Goal: Transaction & Acquisition: Book appointment/travel/reservation

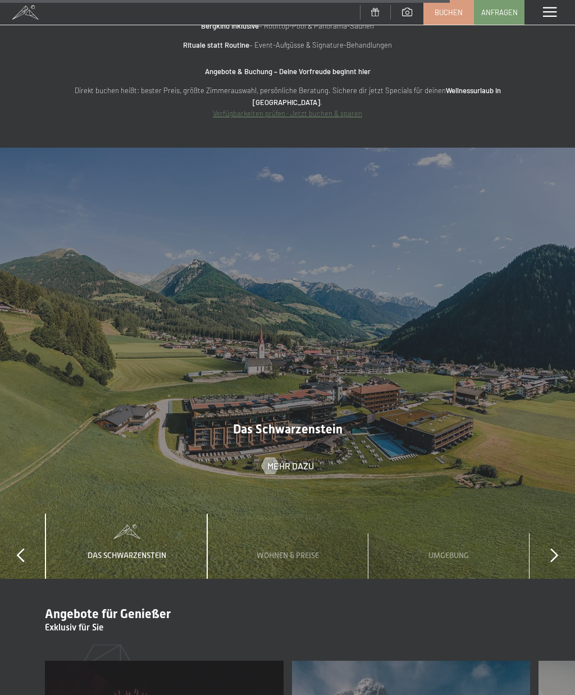
scroll to position [4132, 0]
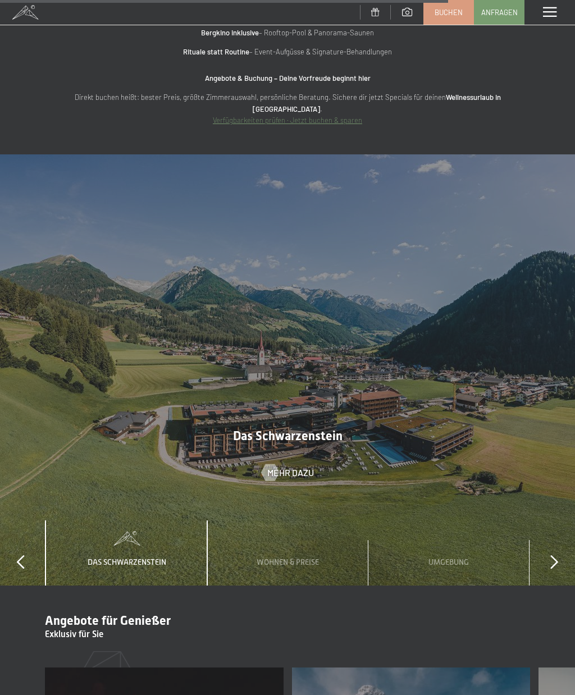
click at [544, 521] on div "slide 1 to 3 of 4 Das Schwarzenstein Wohnen & Preise Umgebung Wichtiges" at bounding box center [287, 554] width 575 height 66
click at [545, 521] on div "slide 1 to 3 of 4 Das Schwarzenstein Wohnen & Preise Umgebung Wichtiges" at bounding box center [287, 554] width 575 height 66
click at [452, 521] on div "Umgebung" at bounding box center [448, 554] width 57 height 66
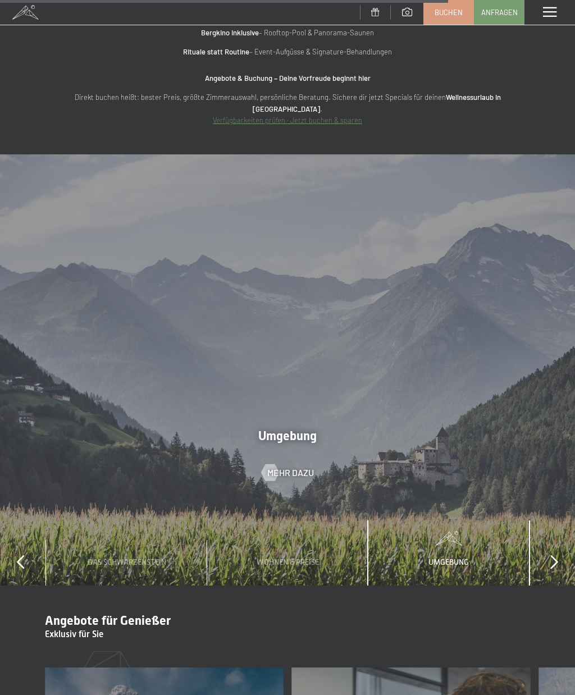
click at [316, 558] on span "Wohnen & Preise" at bounding box center [288, 562] width 62 height 9
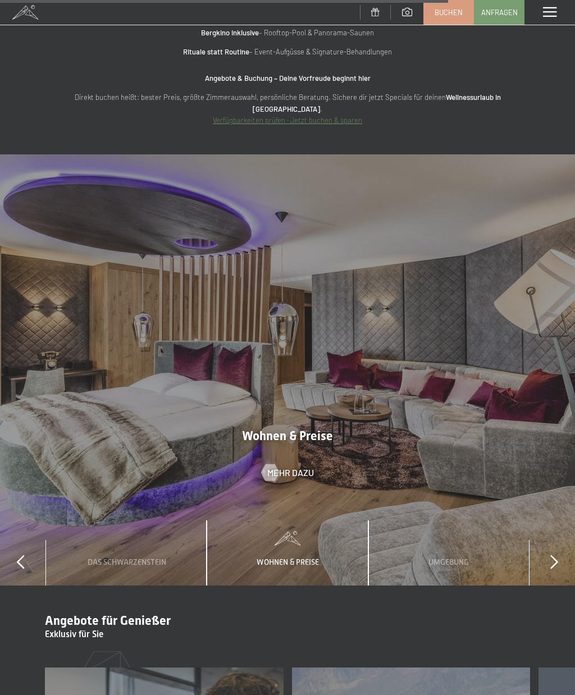
click at [305, 467] on span "Mehr dazu" at bounding box center [290, 473] width 47 height 12
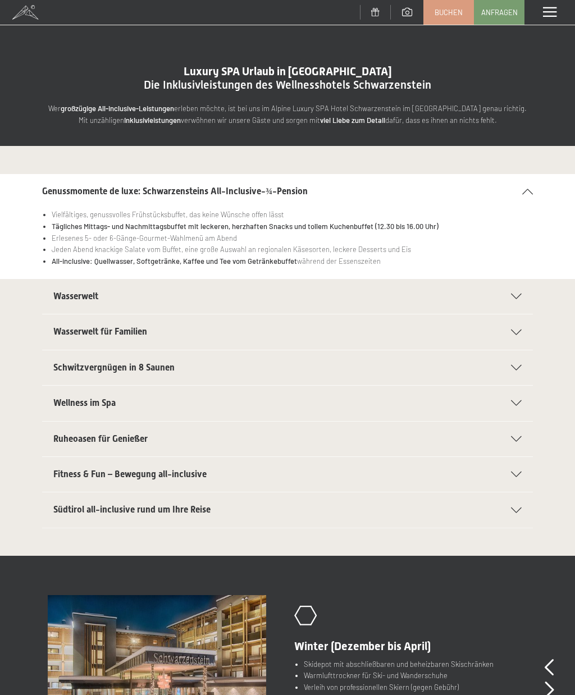
click at [520, 367] on icon at bounding box center [516, 368] width 11 height 6
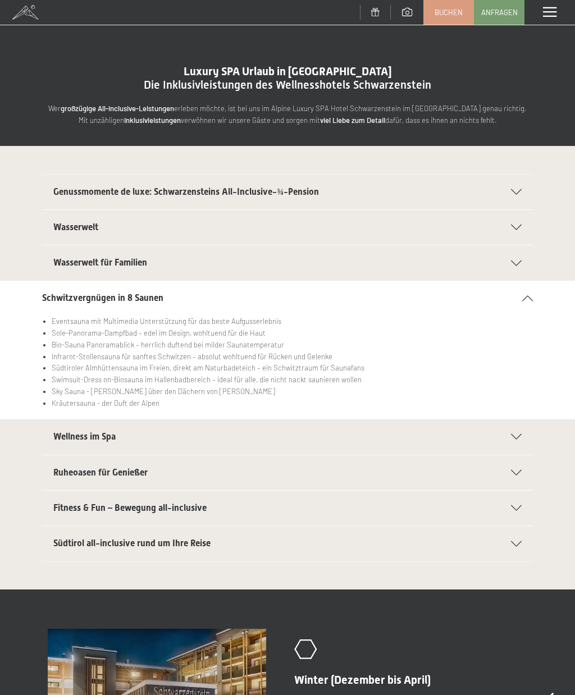
click at [521, 434] on icon at bounding box center [516, 437] width 11 height 6
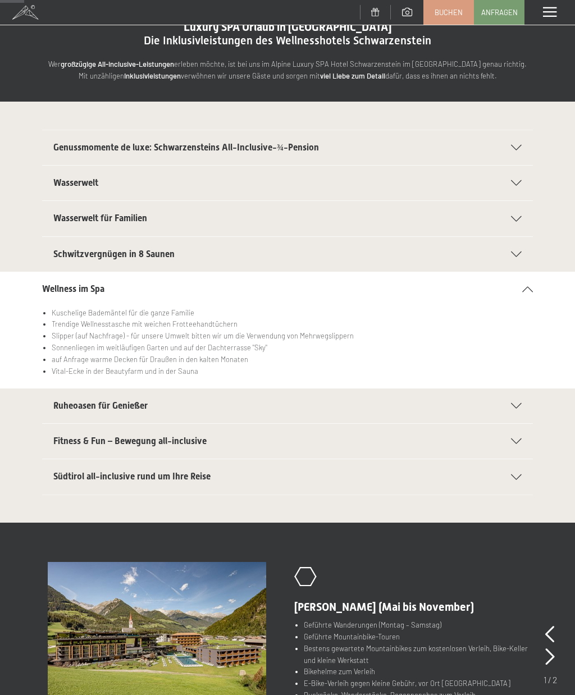
scroll to position [42, 0]
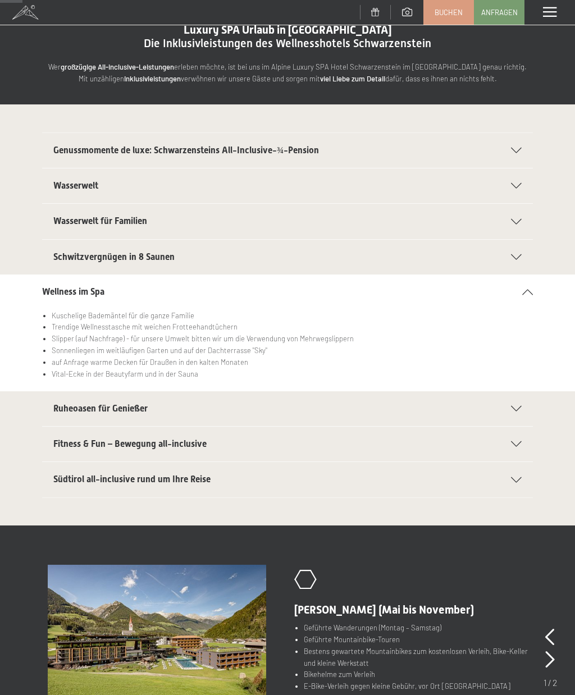
click at [514, 410] on div "Ruheoasen für Genießer" at bounding box center [287, 409] width 468 height 35
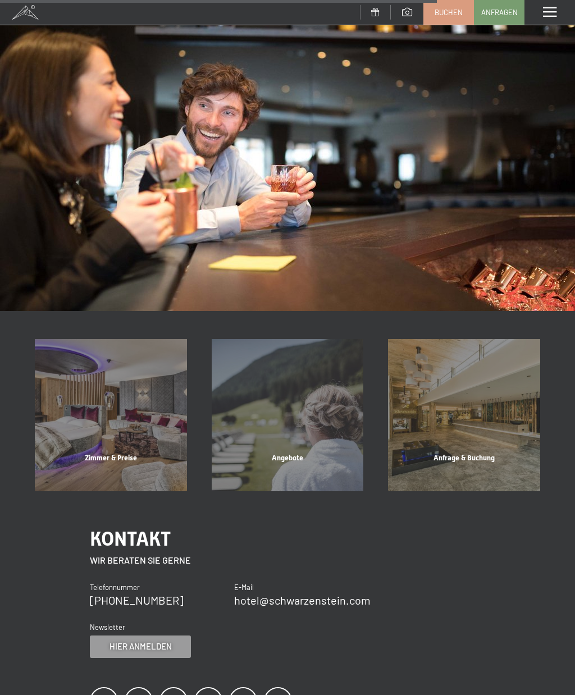
scroll to position [827, 0]
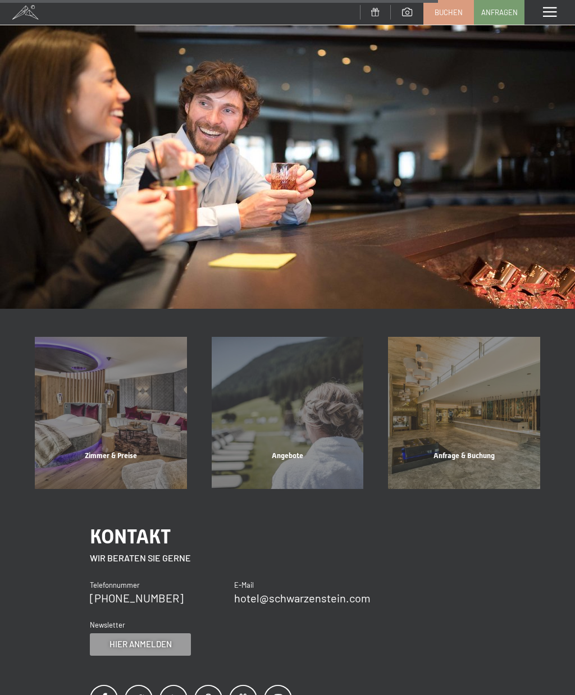
click at [330, 458] on div "Angebote Mehr erfahren" at bounding box center [287, 413] width 177 height 152
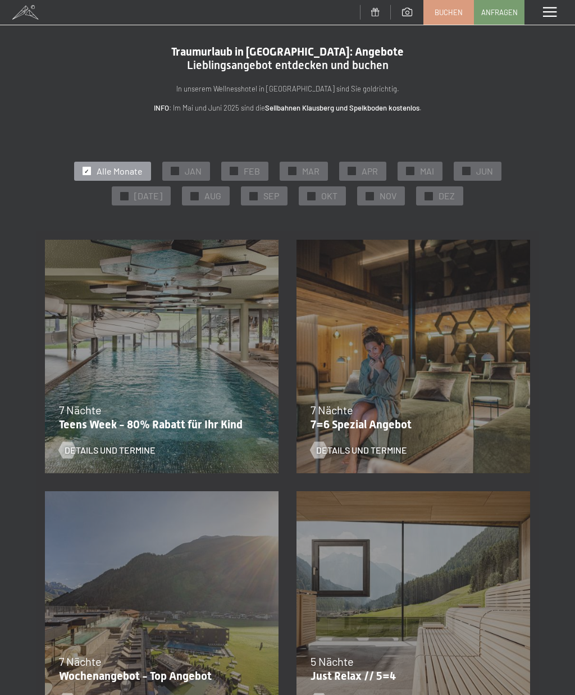
click at [315, 202] on div "✓ OKT" at bounding box center [322, 195] width 47 height 19
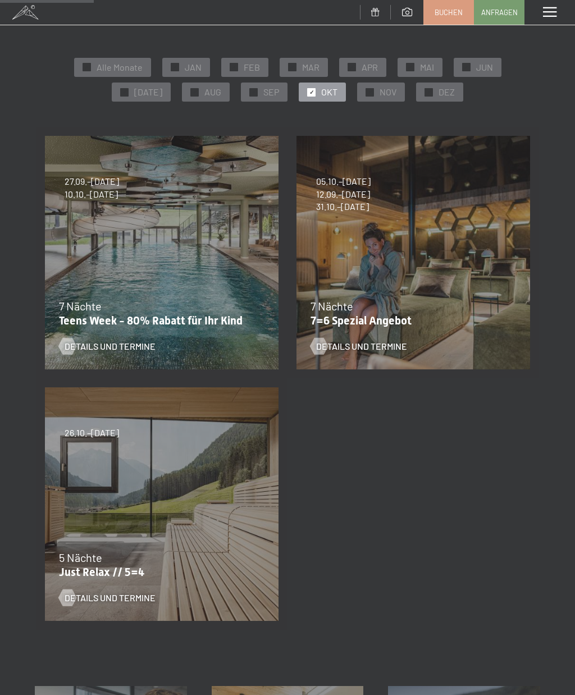
scroll to position [96, 0]
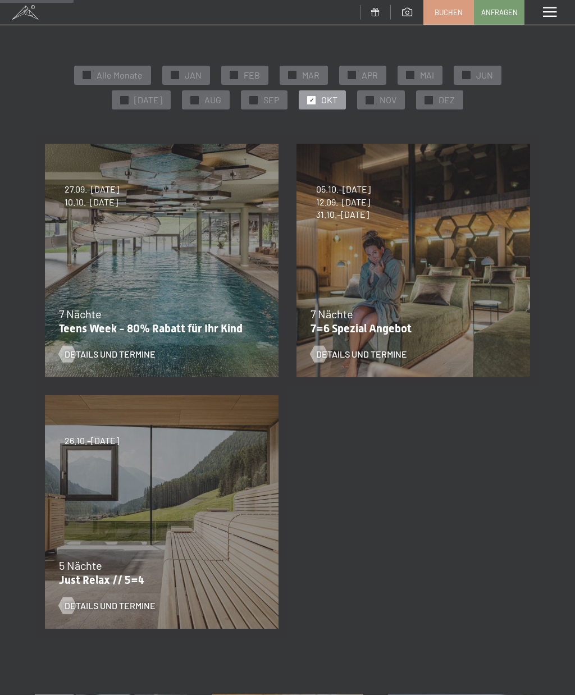
click at [117, 563] on div "5 Nächte" at bounding box center [159, 566] width 200 height 16
click at [104, 602] on span "Details und Termine" at bounding box center [110, 606] width 91 height 12
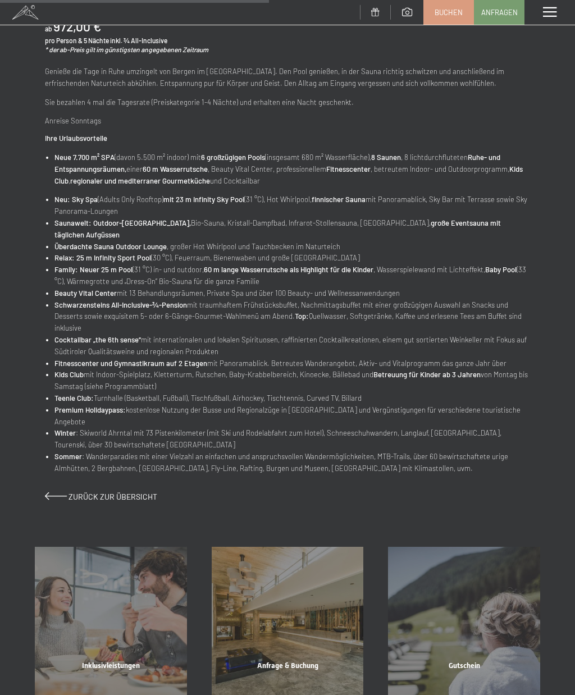
scroll to position [414, 0]
click at [95, 662] on div "Inklusivleistungen" at bounding box center [110, 681] width 177 height 38
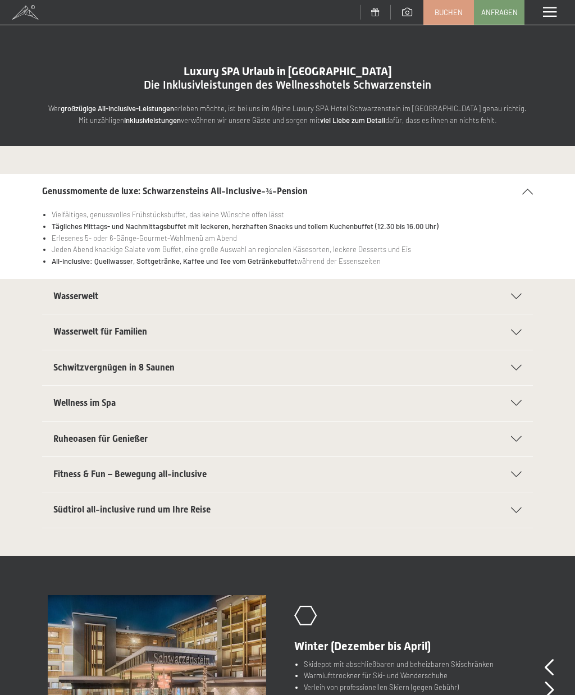
click at [512, 299] on div "Wasserwelt" at bounding box center [287, 296] width 468 height 35
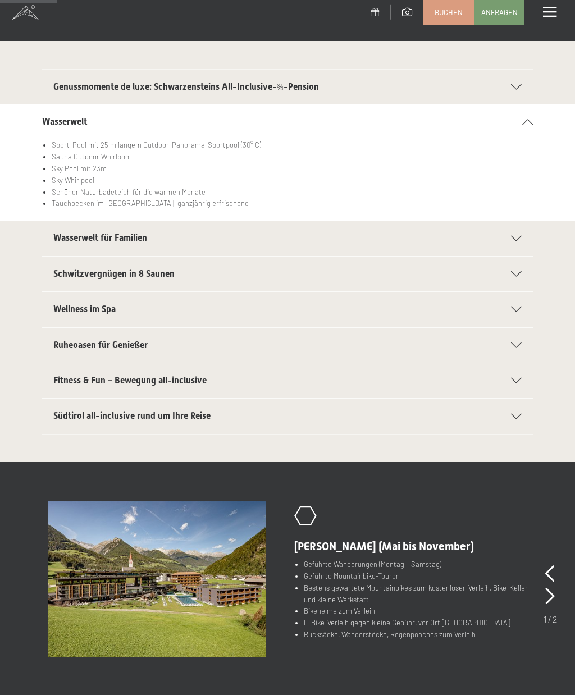
scroll to position [103, 0]
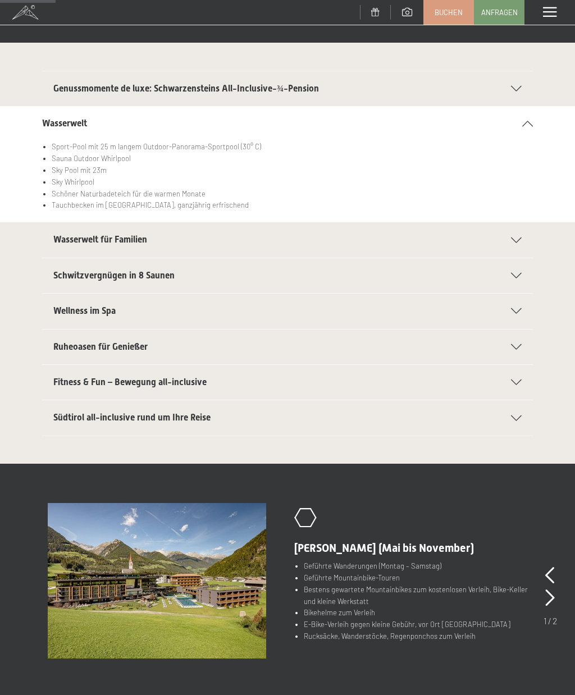
click at [513, 416] on icon at bounding box center [516, 419] width 11 height 6
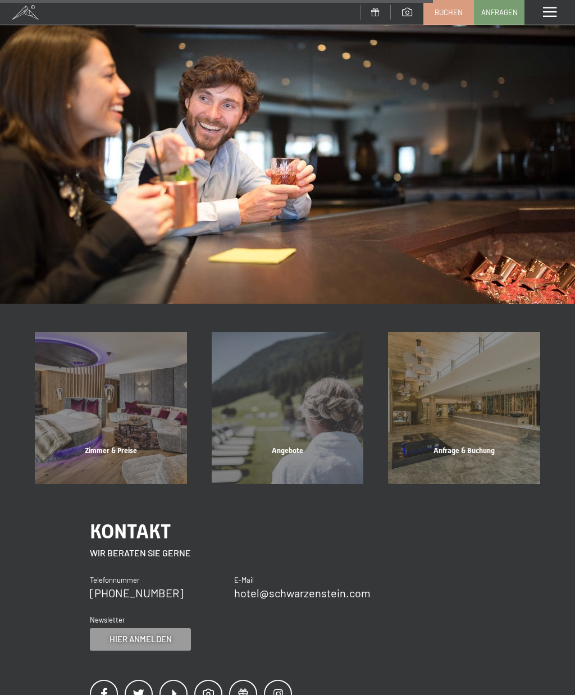
scroll to position [800, 0]
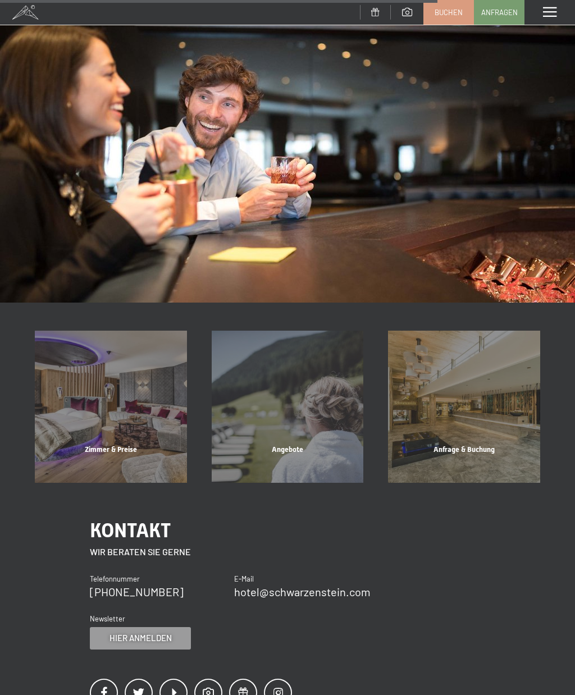
click at [100, 445] on div "Zimmer & Preise" at bounding box center [110, 464] width 177 height 38
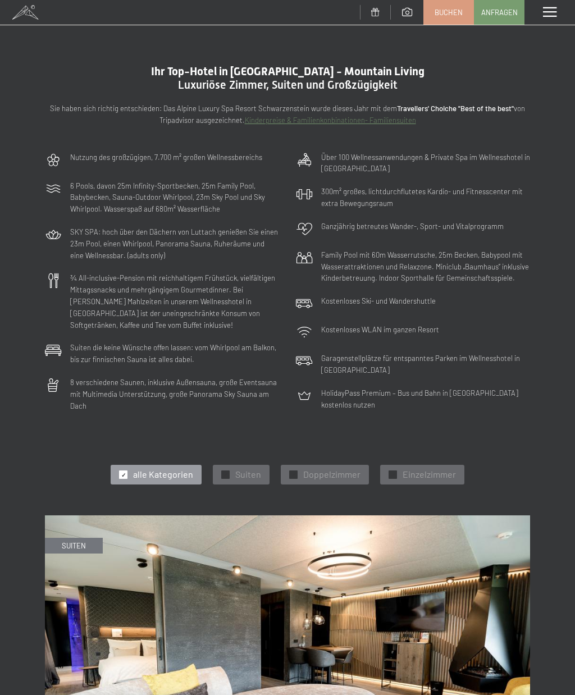
click at [310, 468] on span "Doppelzimmer" at bounding box center [331, 474] width 57 height 12
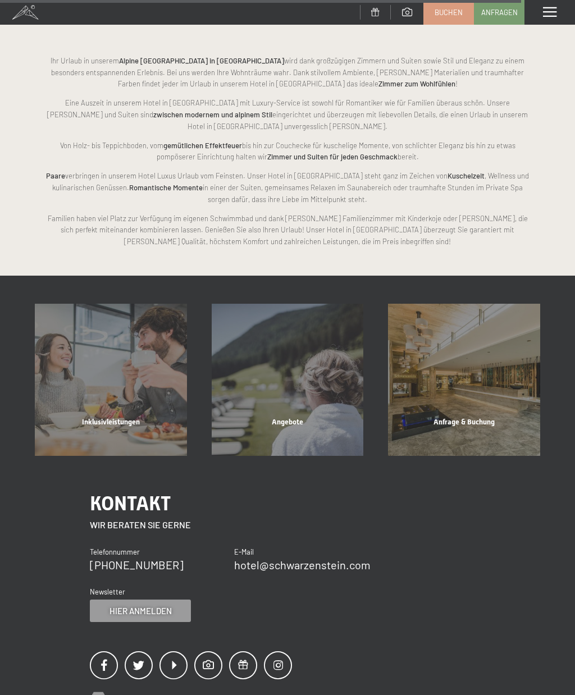
scroll to position [2062, 0]
click at [91, 417] on span "Inklusivleistungen" at bounding box center [111, 421] width 58 height 8
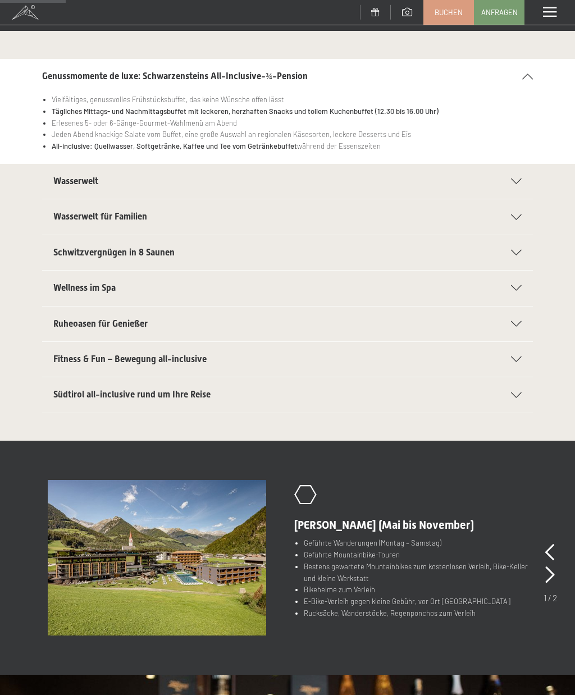
scroll to position [116, 0]
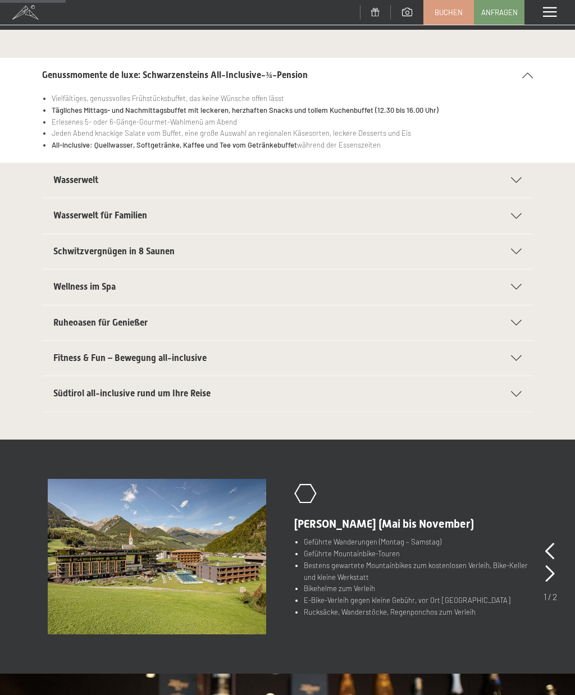
click at [517, 362] on div "Fitness & Fun – Bewegung all-inclusive" at bounding box center [287, 358] width 468 height 35
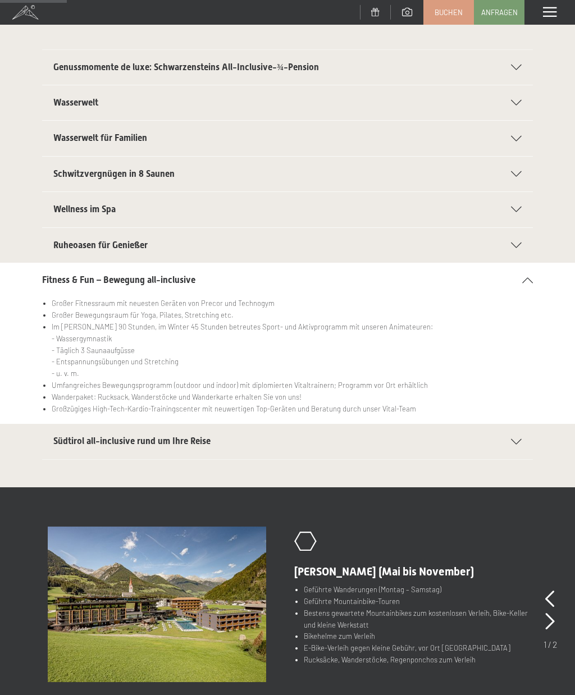
scroll to position [127, 0]
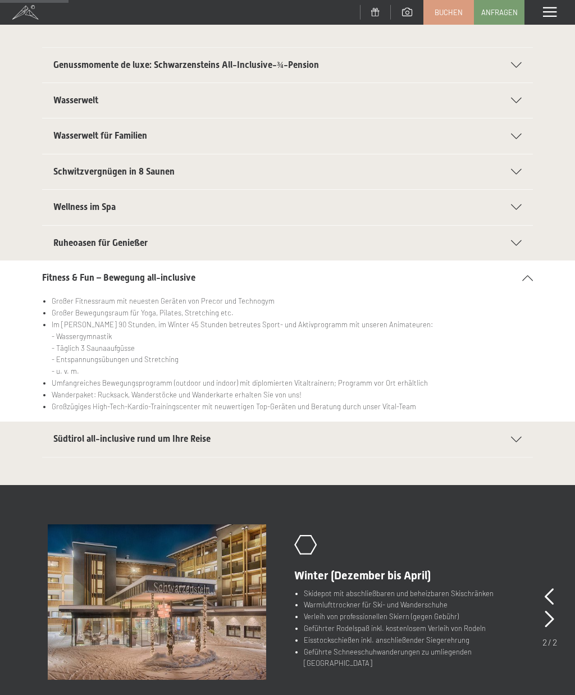
click at [516, 442] on div "Südtirol all-inclusive rund um Ihre Reise" at bounding box center [287, 439] width 468 height 35
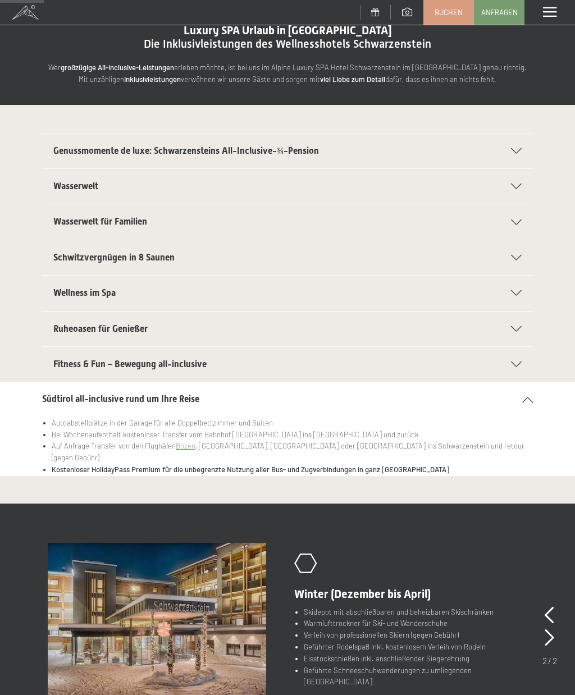
scroll to position [0, 0]
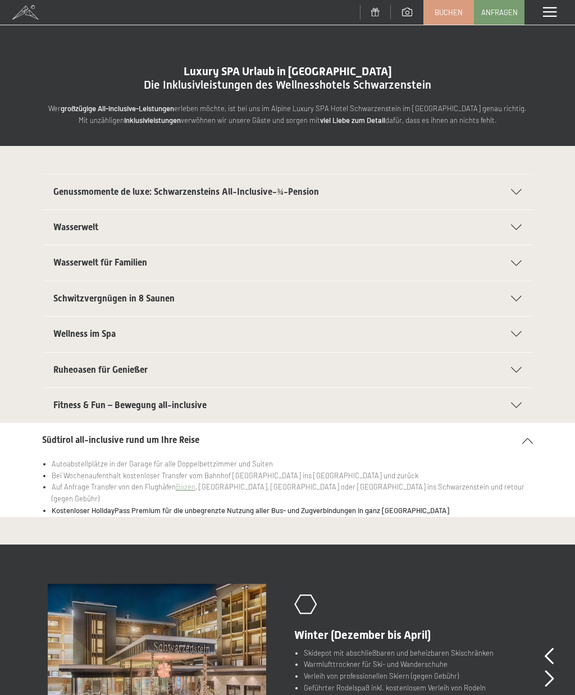
click at [547, 15] on span at bounding box center [549, 12] width 13 height 10
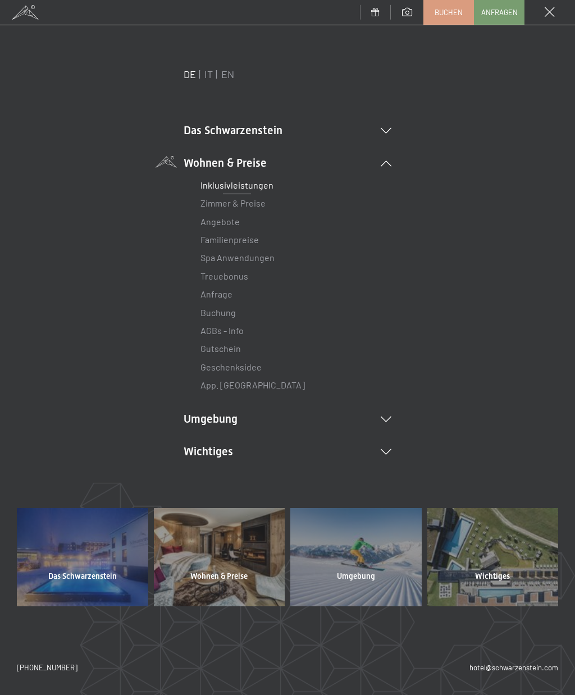
click at [227, 223] on link "Angebote" at bounding box center [220, 221] width 39 height 11
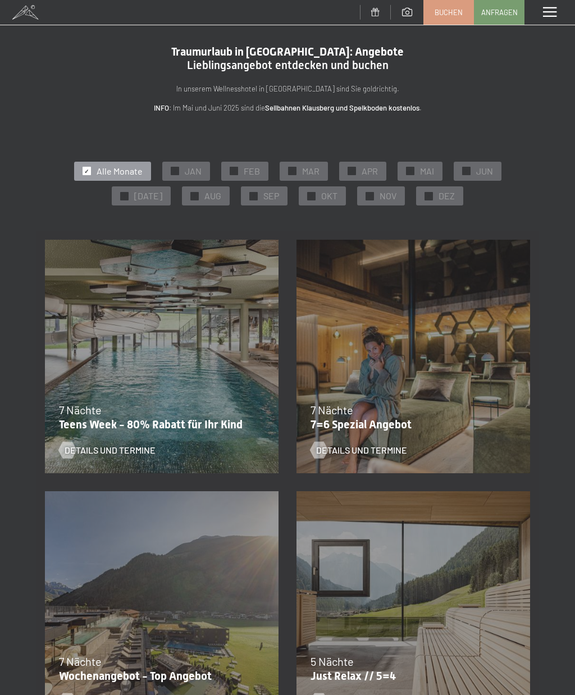
click at [307, 200] on div "✓ OKT" at bounding box center [322, 195] width 47 height 19
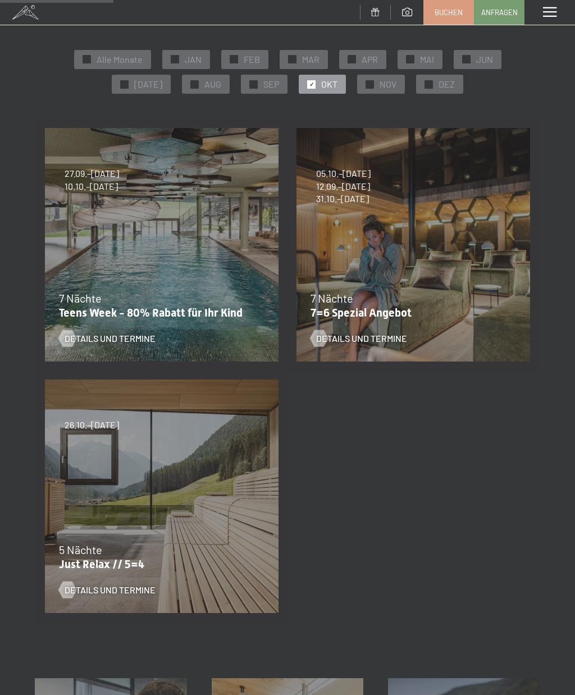
scroll to position [111, 0]
click at [152, 507] on div "26.10.–[DATE] 21.12.–[DATE] 04.01.–[DATE] 08.03.–[DATE] 08.11.–[DATE] 13.12.–[D…" at bounding box center [162, 497] width 252 height 252
click at [90, 556] on span "5 Nächte" at bounding box center [80, 550] width 43 height 13
click at [99, 595] on span "Details und Termine" at bounding box center [110, 591] width 91 height 12
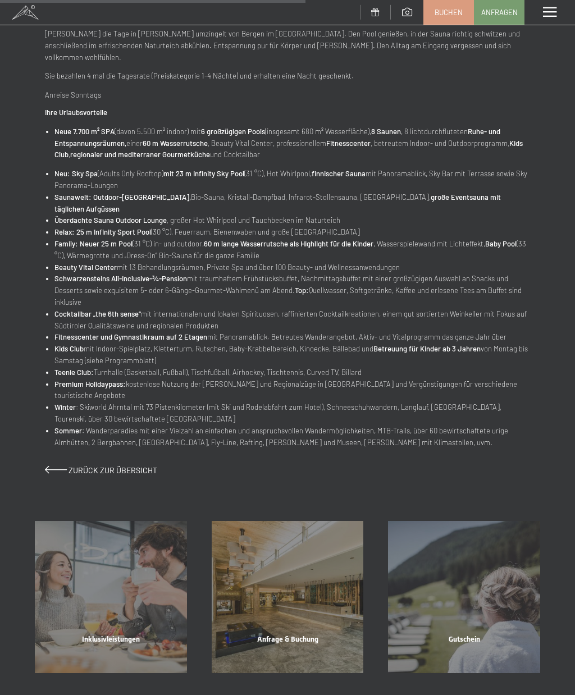
scroll to position [450, 0]
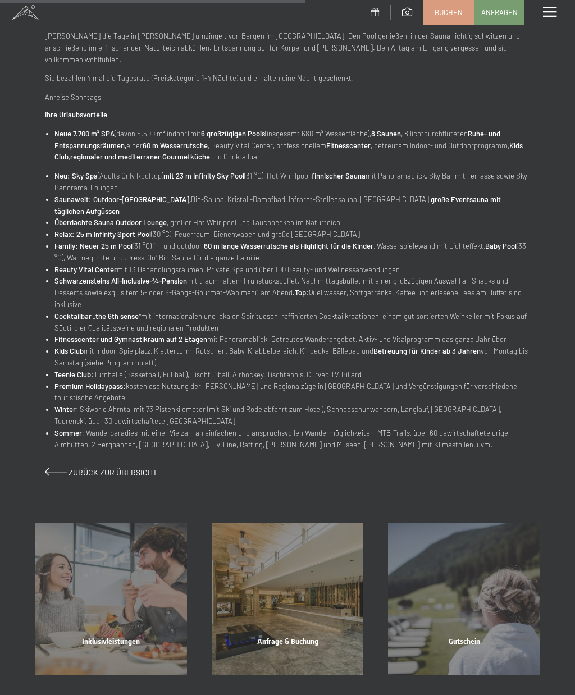
click at [94, 638] on span "Inklusivleistungen" at bounding box center [111, 642] width 58 height 8
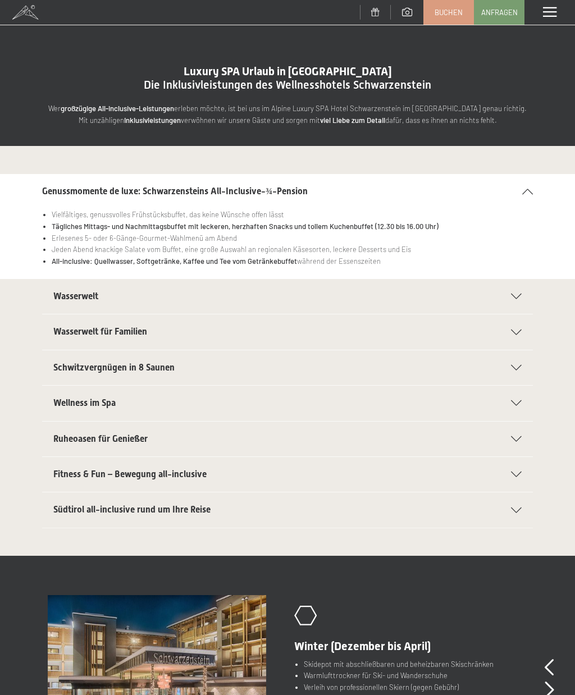
click at [511, 301] on div "Wasserwelt" at bounding box center [287, 296] width 468 height 35
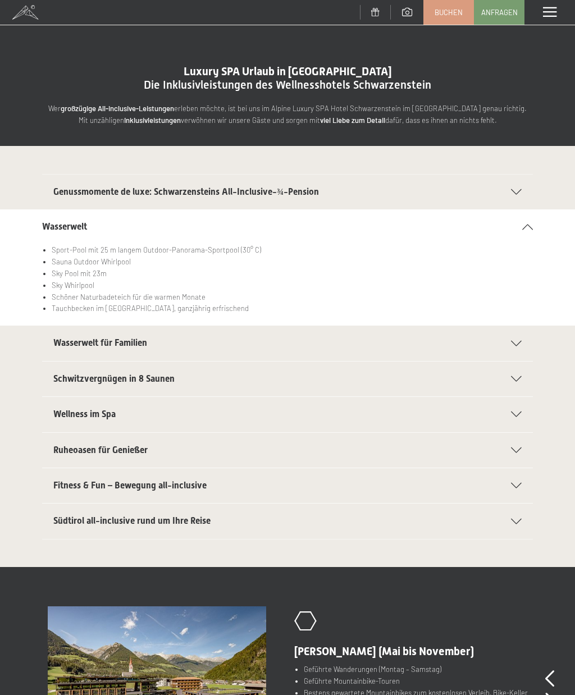
click at [512, 343] on icon at bounding box center [516, 344] width 11 height 6
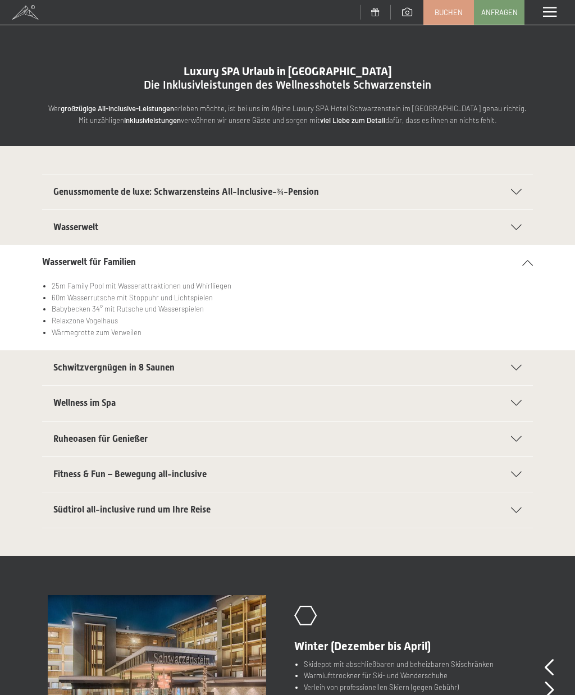
click at [512, 365] on icon at bounding box center [516, 368] width 11 height 6
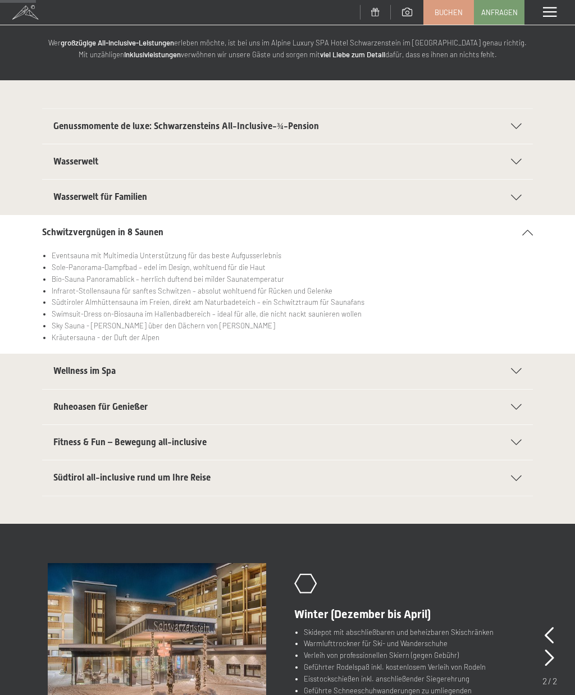
scroll to position [65, 0]
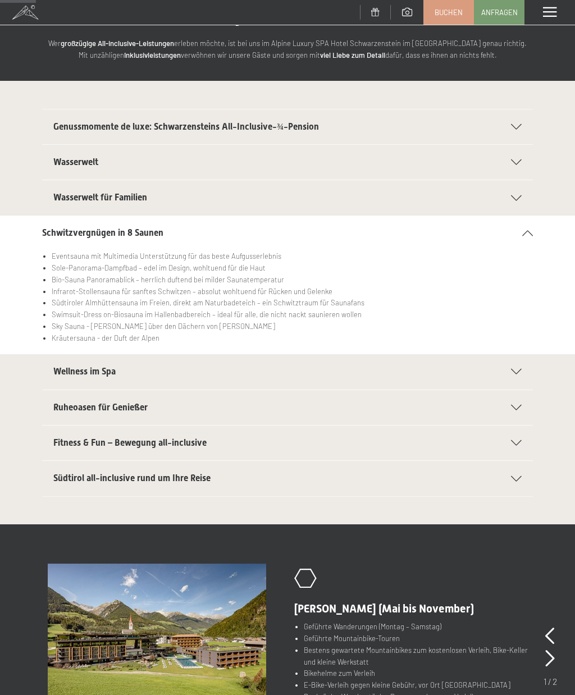
click at [515, 377] on div "Wellness im Spa" at bounding box center [287, 371] width 468 height 35
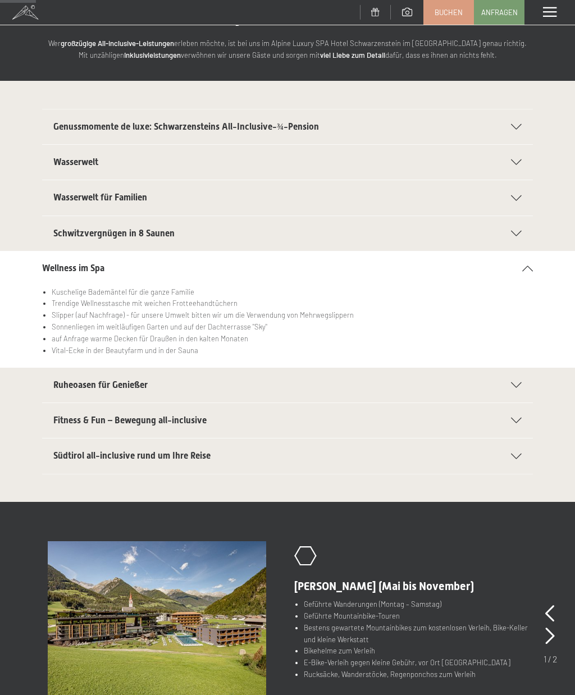
click at [516, 385] on icon at bounding box center [516, 386] width 11 height 6
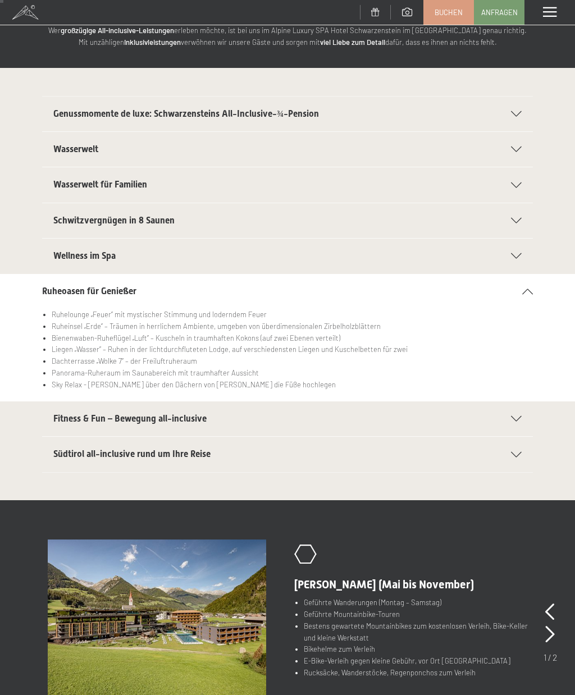
scroll to position [0, 0]
